Goal: Register for event/course

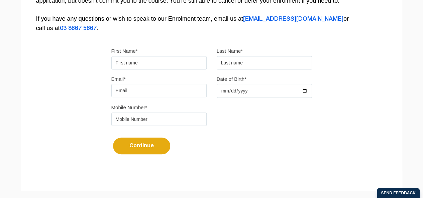
scroll to position [183, 0]
click at [145, 64] on input "First Name*" at bounding box center [158, 62] width 95 height 13
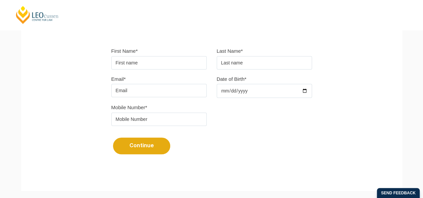
type input "Devika"
type input "Chaudhary"
type input "devika.chaudhary@education.vic.gov.au"
type input "0422143041"
drag, startPoint x: 204, startPoint y: 89, endPoint x: 0, endPoint y: 90, distance: 203.8
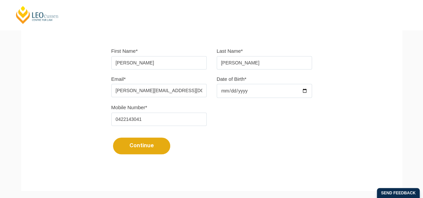
click at [0, 90] on div "Please note that your information is saved on our server as you enter it. Congr…" at bounding box center [211, 32] width 423 height 338
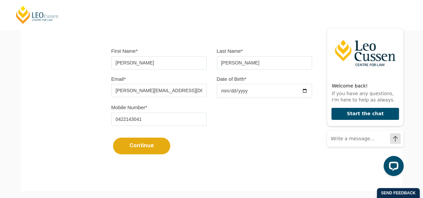
scroll to position [0, 0]
type input "Chaudhary"
click at [233, 93] on input "Date of Birth*" at bounding box center [264, 91] width 95 height 14
click at [223, 91] on input "Date of Birth*" at bounding box center [264, 91] width 95 height 14
type input "1999-12-17"
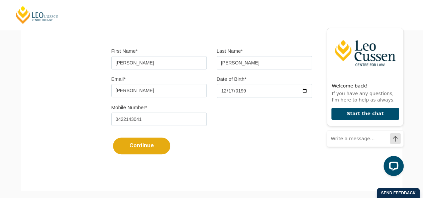
click at [157, 151] on button "Continue" at bounding box center [141, 146] width 57 height 17
click at [174, 95] on input "Chaudhary" at bounding box center [158, 90] width 95 height 13
click at [154, 93] on input "Chaudhary" at bounding box center [158, 90] width 95 height 13
click at [127, 123] on input "0422143041" at bounding box center [158, 119] width 95 height 13
click at [158, 92] on input "Chaudhary" at bounding box center [158, 90] width 95 height 13
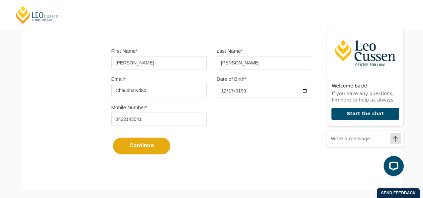
type input "chaudharyd802@gmail.com"
click at [146, 142] on button "Continue" at bounding box center [141, 146] width 57 height 17
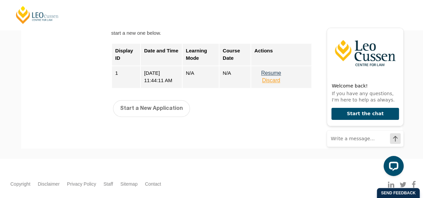
scroll to position [327, 0]
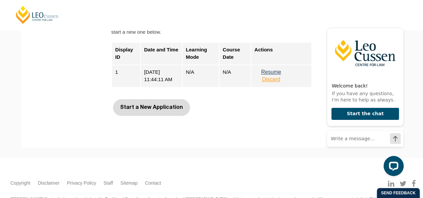
click at [162, 110] on button "Start a New Application" at bounding box center [151, 107] width 77 height 17
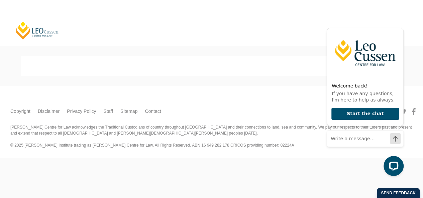
select select
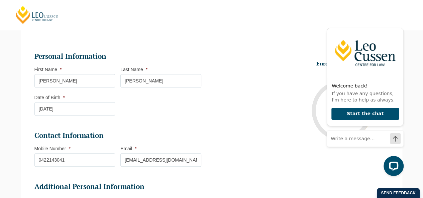
scroll to position [74, 0]
click at [397, 26] on icon "Hide greeting" at bounding box center [400, 22] width 8 height 8
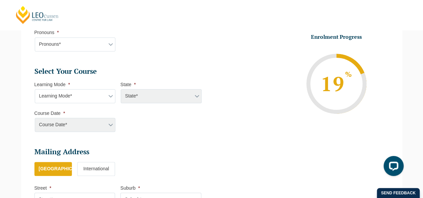
scroll to position [272, 0]
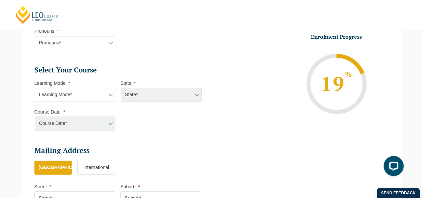
click at [86, 98] on select "Learning Mode* Online Full Time Learning Online Part Time Learning Blended Full…" at bounding box center [75, 95] width 81 height 14
select select "Blended Full Time Learning"
click at [35, 88] on select "Learning Mode* Online Full Time Learning Online Part Time Learning Blended Full…" at bounding box center [75, 95] width 81 height 14
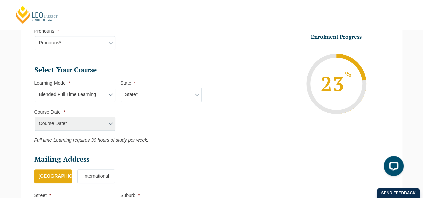
click at [151, 94] on select "State* ACT/NSW QLD SA VIC WA" at bounding box center [161, 95] width 81 height 14
select select "VIC"
click at [121, 88] on select "State* ACT/NSW QLD SA VIC WA" at bounding box center [161, 95] width 81 height 14
click at [98, 121] on select "Course Date* December 2025 (08-Dec-2025 to 16-May-2026) January 2026 (27-Jan-20…" at bounding box center [75, 124] width 81 height 14
select select "December 2025 (08-Dec-2025 to 16-May-2026)"
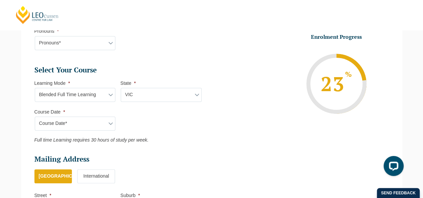
click at [35, 117] on select "Course Date* December 2025 (08-Dec-2025 to 16-May-2026) January 2026 (27-Jan-20…" at bounding box center [75, 124] width 81 height 14
type input "Intake 11 December 2025 FT"
type input "Practical Legal Training (VIC)"
select select "VIC PLT (DEC) 2025 Full Time Blended"
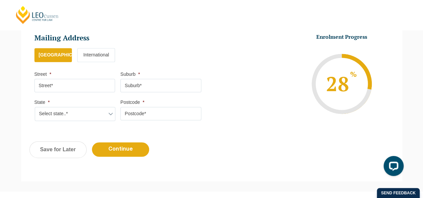
scroll to position [393, 0]
click at [76, 87] on input "Street *" at bounding box center [74, 85] width 81 height 13
type input "79 Stagecoach Crescent"
type input "Sydenham"
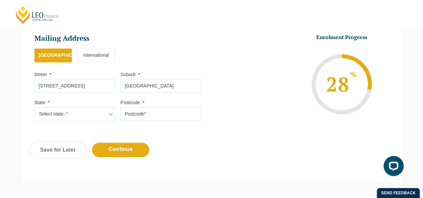
select select "VIC"
type input "3037"
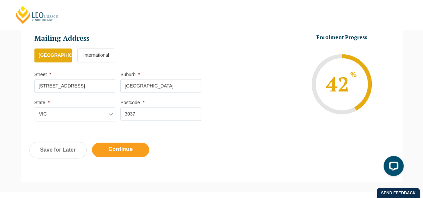
click at [110, 147] on input "Continue" at bounding box center [120, 150] width 57 height 14
select select "Blended Full Time Learning"
select select "VIC"
select select
select select "December 2025 (08-Dec-2025 to 16-May-2026)"
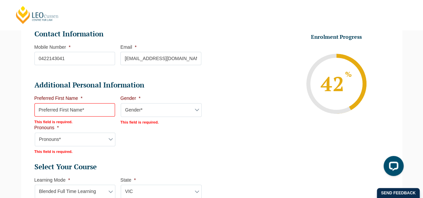
scroll to position [207, 0]
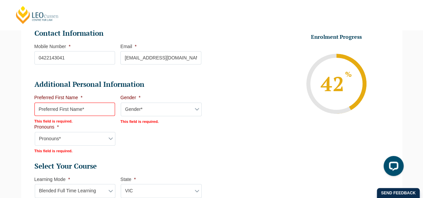
click at [82, 107] on input "Preferred First Name *" at bounding box center [74, 109] width 81 height 13
type input "Devika"
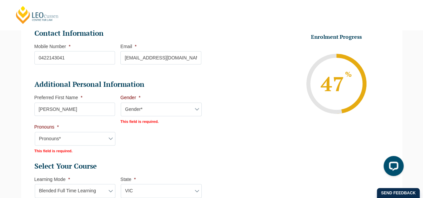
click at [135, 115] on select "Gender* Male Female Nonbinary Intersex Prefer not to disclose Other" at bounding box center [161, 110] width 81 height 14
select select "Female"
click at [121, 103] on select "Gender* Male Female Nonbinary Intersex Prefer not to disclose Other" at bounding box center [161, 110] width 81 height 14
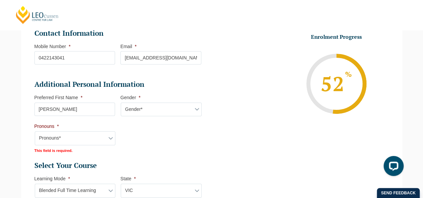
click at [90, 137] on select "Pronouns* She/Her/Hers He/Him/His They/Them/Theirs Other Prefer not to disclose" at bounding box center [75, 139] width 81 height 14
select select "She/Her/Hers"
click at [35, 132] on select "Pronouns* She/Her/Hers He/Him/His They/Them/Theirs Other Prefer not to disclose" at bounding box center [75, 139] width 81 height 14
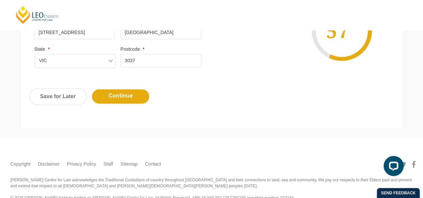
scroll to position [486, 0]
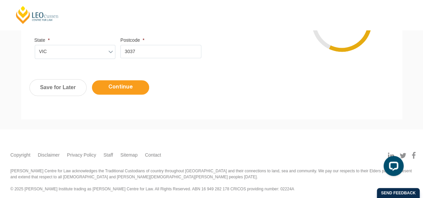
click at [120, 91] on input "Continue" at bounding box center [120, 87] width 57 height 14
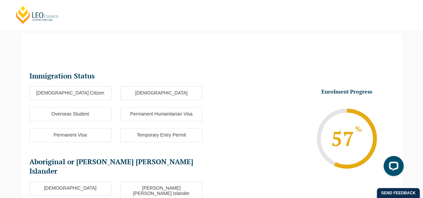
scroll to position [60, 0]
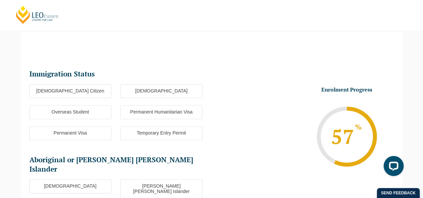
click at [76, 94] on label "Australian Citizen" at bounding box center [70, 91] width 82 height 14
click at [0, 0] on input "Australian Citizen" at bounding box center [0, 0] width 0 height 0
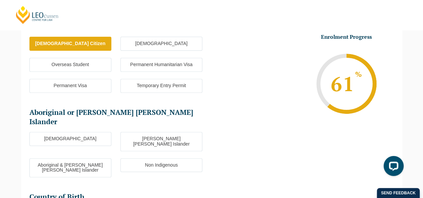
scroll to position [131, 0]
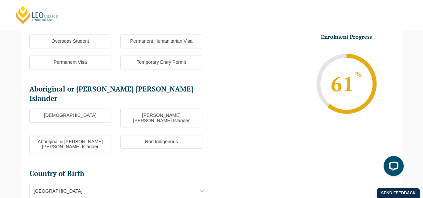
click at [147, 135] on label "Non Indigenous" at bounding box center [161, 142] width 82 height 14
click at [0, 0] on input "Non Indigenous" at bounding box center [0, 0] width 0 height 0
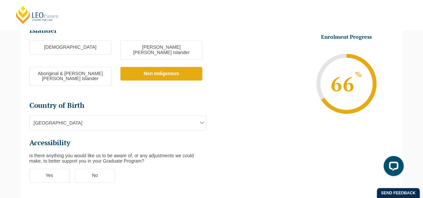
scroll to position [200, 0]
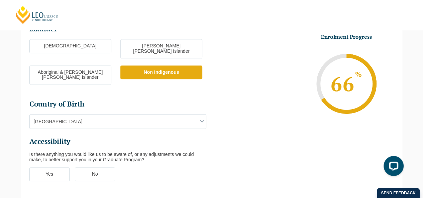
click at [112, 115] on span "Australia" at bounding box center [118, 122] width 176 height 14
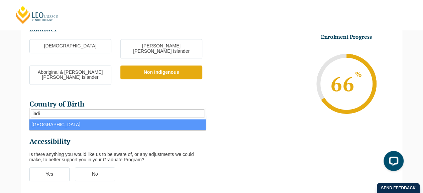
type input "indi"
select select "India 7103"
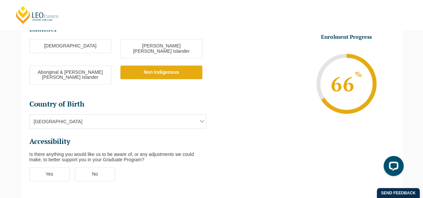
scroll to position [226, 0]
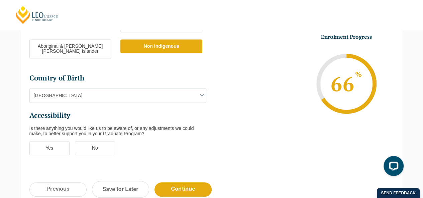
click at [112, 142] on label "No" at bounding box center [95, 149] width 40 height 14
click at [0, 0] on input "No" at bounding box center [0, 0] width 0 height 0
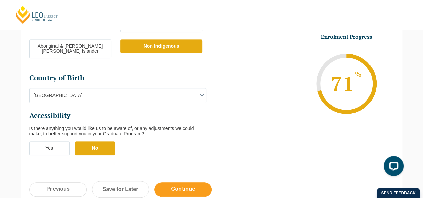
click at [167, 183] on input "Continue" at bounding box center [183, 190] width 57 height 14
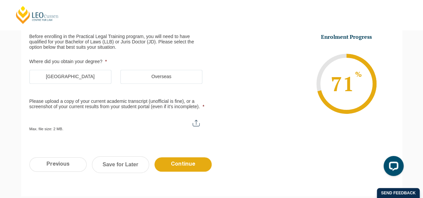
scroll to position [117, 0]
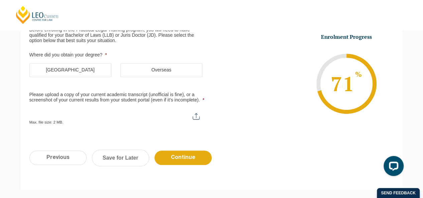
click at [94, 69] on label "Australia" at bounding box center [70, 70] width 82 height 14
click at [0, 0] on input "Australia" at bounding box center [0, 0] width 0 height 0
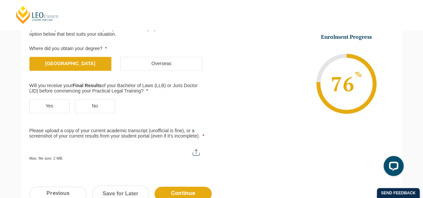
scroll to position [123, 0]
click at [88, 108] on label "No" at bounding box center [95, 106] width 40 height 14
click at [0, 0] on input "No" at bounding box center [0, 0] width 0 height 0
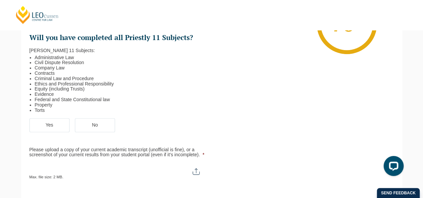
scroll to position [220, 0]
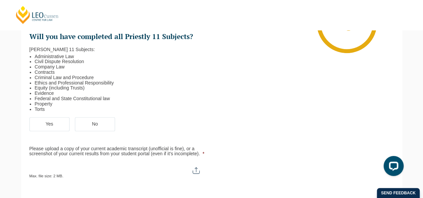
click at [51, 121] on label "Yes" at bounding box center [49, 124] width 40 height 14
click at [0, 0] on input "Yes" at bounding box center [0, 0] width 0 height 0
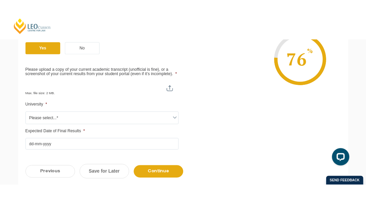
scroll to position [308, 0]
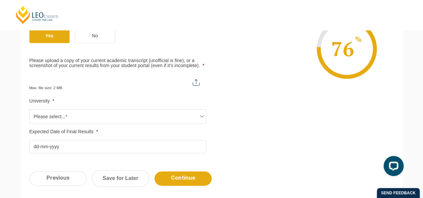
click at [197, 79] on input "Please upload a copy of your current academic transcript (unofficial is fine), …" at bounding box center [117, 79] width 177 height 11
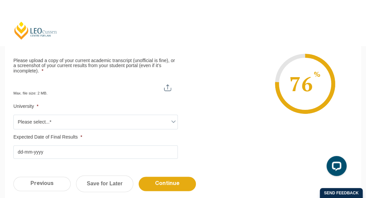
click at [173, 90] on div "Max. file size: 2 MB." at bounding box center [95, 87] width 164 height 17
click at [169, 89] on input "Please upload a copy of your current academic transcript (unofficial is fine), …" at bounding box center [95, 84] width 164 height 11
type input "C:\fakepath\2765370 4589280 (3).pdf"
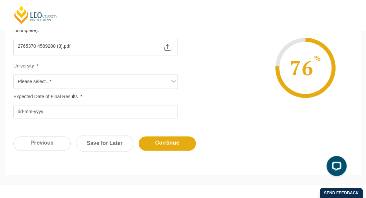
scroll to position [349, 0]
click at [97, 79] on span "Please select...*" at bounding box center [96, 81] width 164 height 14
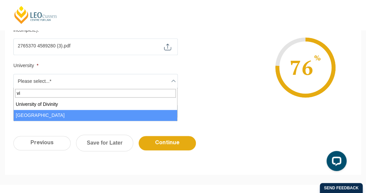
type input "vi"
select select "Victoria University"
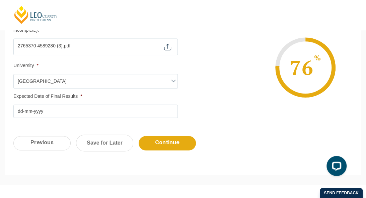
click at [72, 110] on input "Expected Date of Final Results *" at bounding box center [95, 111] width 164 height 13
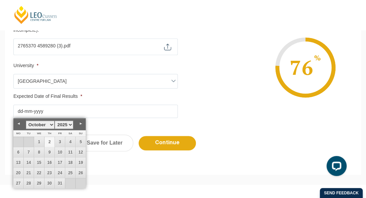
click at [51, 125] on select "January February March April May June July August September October November De…" at bounding box center [40, 125] width 29 height 8
click at [70, 173] on link "24" at bounding box center [70, 173] width 10 height 10
type input "24-05-2025"
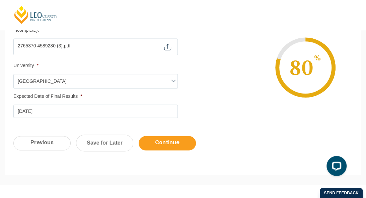
click at [163, 140] on input "Continue" at bounding box center [167, 143] width 57 height 14
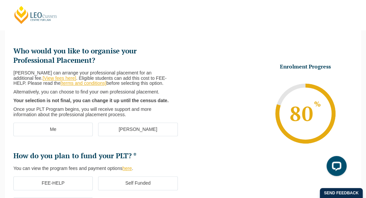
scroll to position [84, 0]
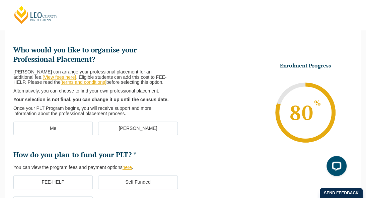
click at [88, 130] on label "Me" at bounding box center [52, 129] width 79 height 14
click at [0, 0] on input "Me" at bounding box center [0, 0] width 0 height 0
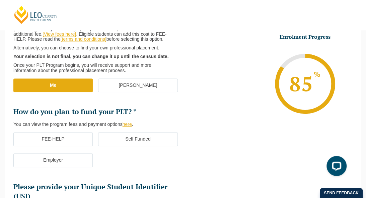
scroll to position [127, 0]
click at [79, 141] on label "FEE-HELP" at bounding box center [52, 139] width 79 height 14
click at [0, 0] on input "FEE-HELP" at bounding box center [0, 0] width 0 height 0
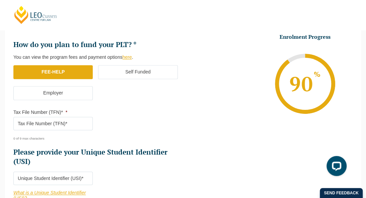
scroll to position [202, 0]
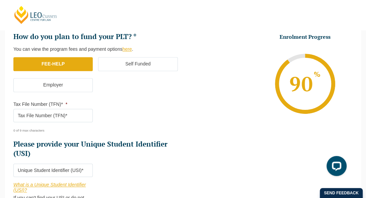
click at [63, 112] on input "Tax File Number (TFN)* *" at bounding box center [52, 115] width 79 height 13
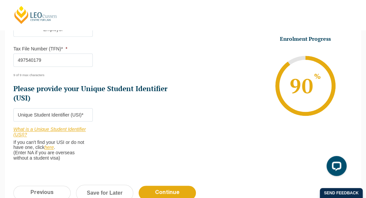
scroll to position [259, 0]
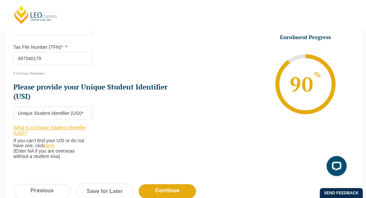
type input "497540179"
click at [55, 113] on input "Please provide your Unique Student Identifier (USI) *" at bounding box center [52, 113] width 79 height 13
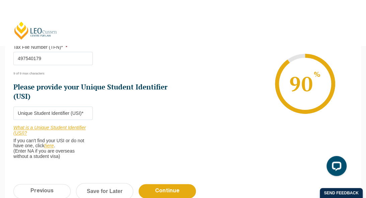
paste input "V2KKMSADPJ"
type input "V2KKMSADPJ"
click at [159, 188] on input "Continue" at bounding box center [167, 191] width 57 height 14
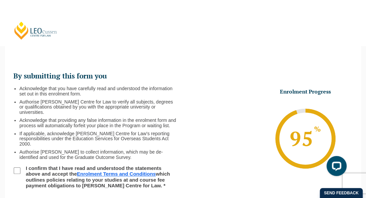
scroll to position [66, 0]
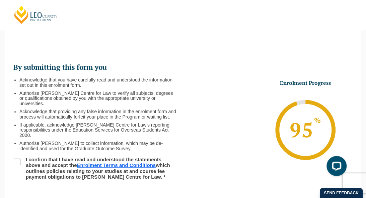
click at [17, 159] on input "I confirm that I have read and understood the statements above and accept the E…" at bounding box center [17, 162] width 7 height 7
checkbox input "true"
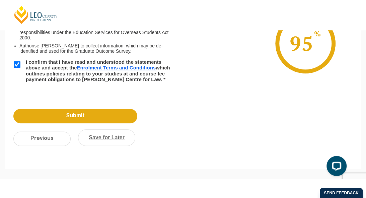
scroll to position [166, 0]
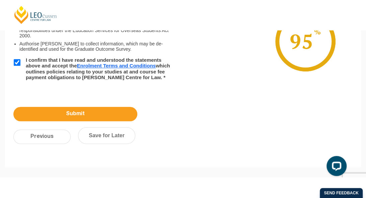
click at [98, 116] on input "Submit" at bounding box center [75, 114] width 124 height 14
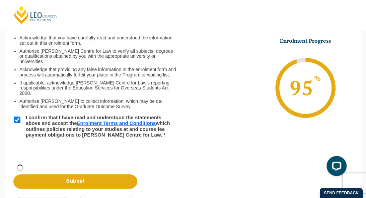
scroll to position [114, 0]
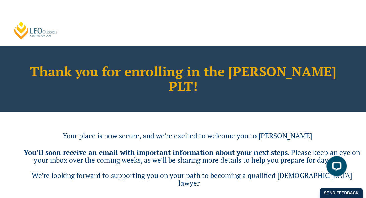
click at [44, 34] on link "[PERSON_NAME] Centre for Law" at bounding box center [35, 30] width 45 height 19
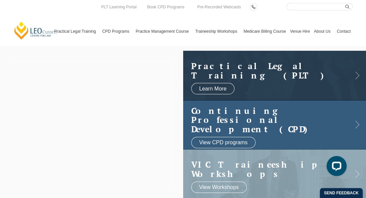
scroll to position [1, 0]
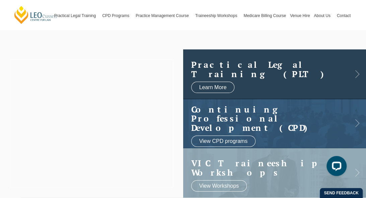
click at [264, 77] on h2 "Practical Legal Training (PLT)" at bounding box center [269, 69] width 156 height 18
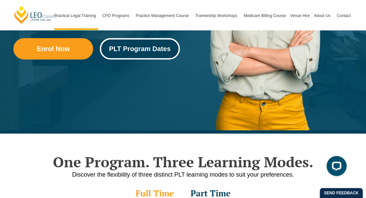
click at [133, 57] on link "PLT Program Dates" at bounding box center [140, 48] width 80 height 21
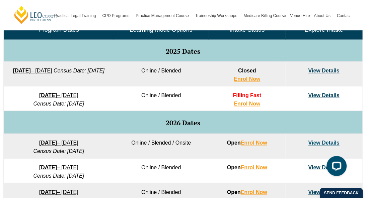
scroll to position [335, 0]
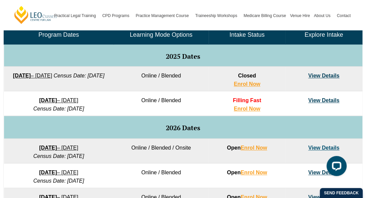
click at [326, 99] on link "View Details" at bounding box center [323, 101] width 31 height 6
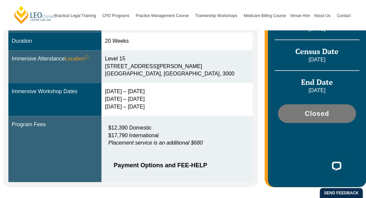
scroll to position [229, 0]
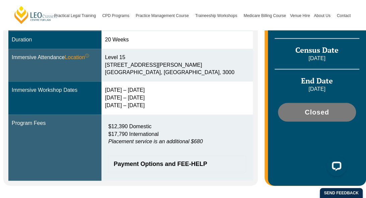
click at [145, 103] on td "15 – 18 Dec 2025 10 – 12 March 2026 28 – 30 April 2026" at bounding box center [176, 98] width 151 height 33
click at [120, 87] on div "15 – 18 Dec 2025 10 – 12 March 2026 28 – 30 April 2026" at bounding box center [177, 98] width 144 height 23
drag, startPoint x: 113, startPoint y: 79, endPoint x: 189, endPoint y: 91, distance: 77.2
click at [189, 91] on div "15 – 18 Dec 2025 10 – 12 March 2026 28 – 30 April 2026" at bounding box center [177, 98] width 144 height 23
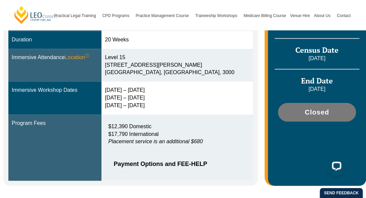
scroll to position [232, 0]
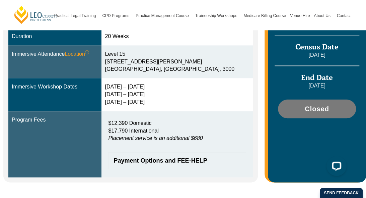
drag, startPoint x: 183, startPoint y: 94, endPoint x: 125, endPoint y: 98, distance: 57.7
click at [125, 98] on td "15 – 18 Dec 2025 10 – 12 March 2026 28 – 30 April 2026" at bounding box center [176, 94] width 151 height 33
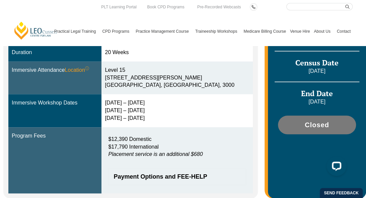
scroll to position [216, 0]
drag, startPoint x: 157, startPoint y: 92, endPoint x: 108, endPoint y: 98, distance: 49.5
click at [108, 98] on tr "Immersive Workshop Dates 15 – 18 Dec 2025 10 – 12 March 2026 28 – 30 April 2026" at bounding box center [130, 111] width 244 height 33
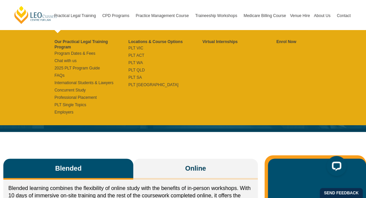
scroll to position [2, 0]
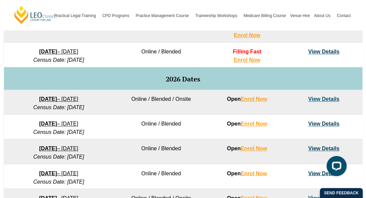
scroll to position [385, 0]
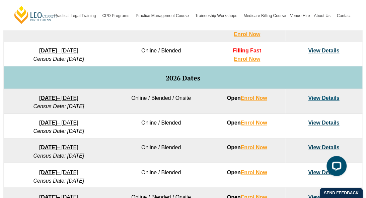
click at [321, 99] on link "View Details" at bounding box center [323, 98] width 31 height 6
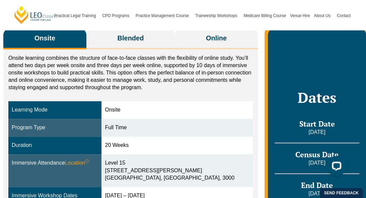
scroll to position [119, 0]
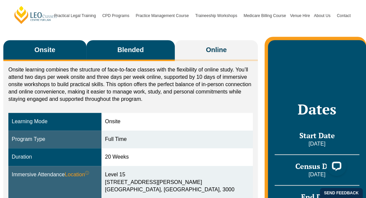
click at [141, 51] on button "Blended" at bounding box center [130, 50] width 88 height 21
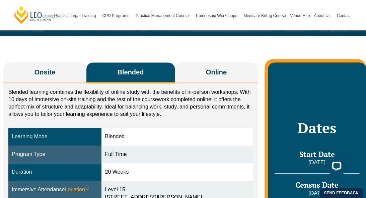
scroll to position [0, 0]
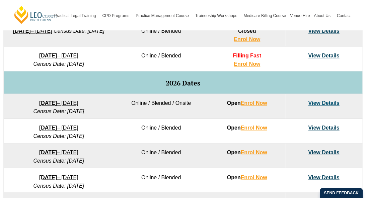
scroll to position [385, 0]
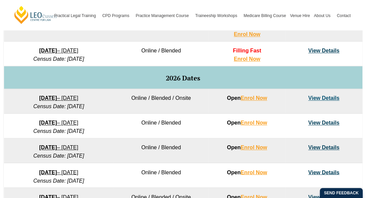
click at [324, 51] on link "View Details" at bounding box center [323, 51] width 31 height 6
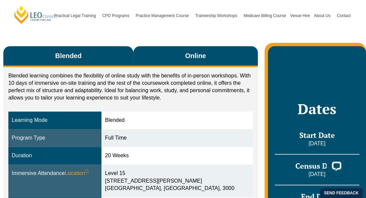
click at [193, 52] on span "Online" at bounding box center [195, 55] width 21 height 9
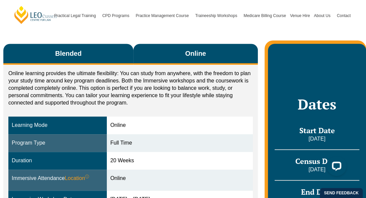
click at [104, 48] on button "Blended" at bounding box center [68, 54] width 130 height 21
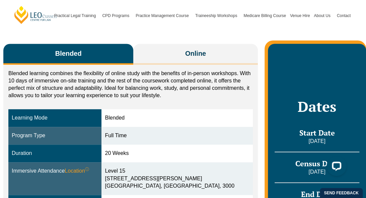
scroll to position [132, 0]
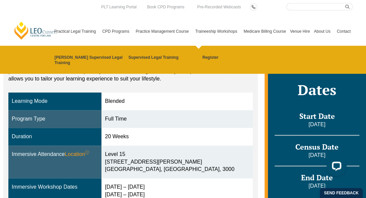
click at [202, 23] on link "Traineeship Workshops" at bounding box center [217, 31] width 48 height 29
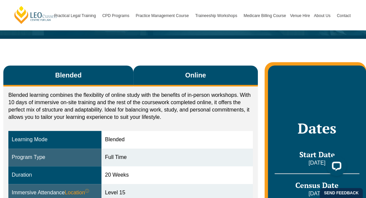
drag, startPoint x: 195, startPoint y: 65, endPoint x: 202, endPoint y: 65, distance: 7.4
click at [202, 71] on span "Online" at bounding box center [195, 75] width 21 height 9
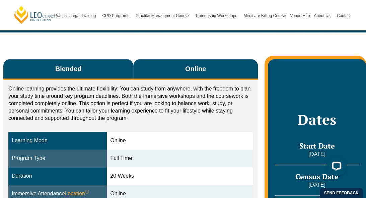
click at [107, 59] on button "Blended" at bounding box center [68, 69] width 130 height 21
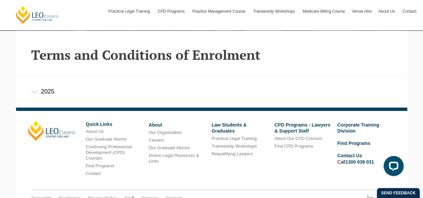
scroll to position [151, 0]
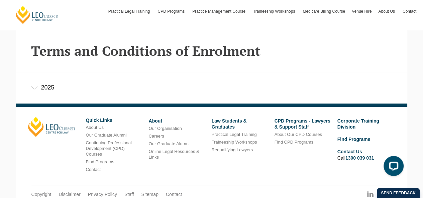
click at [54, 75] on div "2025" at bounding box center [212, 87] width 392 height 31
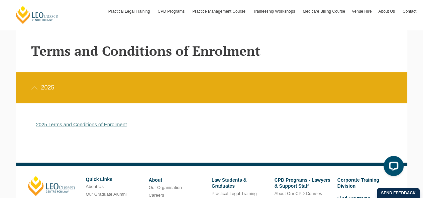
click at [72, 125] on link "2025 Terms and Conditions of Enrolment" at bounding box center [81, 125] width 91 height 6
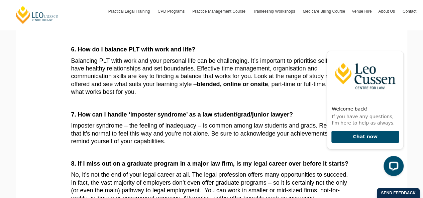
scroll to position [532, 0]
click at [250, 111] on strong "7. How can I handle ‘imposter syndrome’ as a law student/grad/junior lawyer?" at bounding box center [182, 114] width 222 height 7
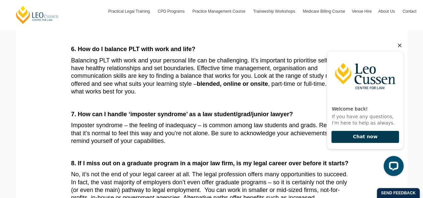
click at [381, 138] on button "Chat now" at bounding box center [366, 137] width 68 height 12
